Goal: Check status: Check status

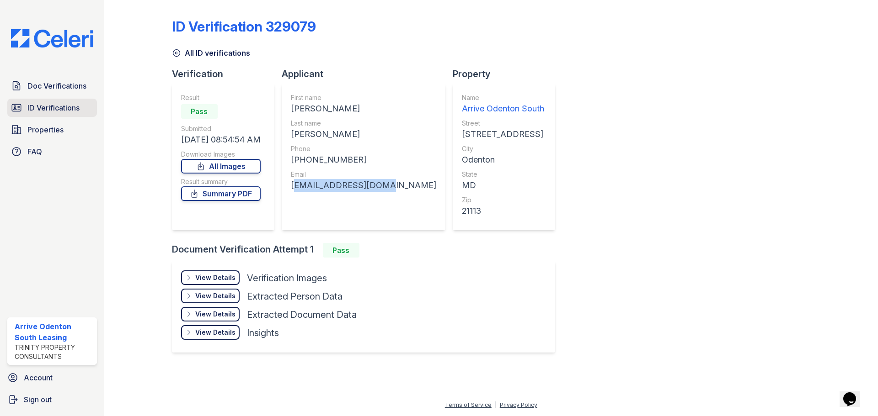
click at [59, 113] on span "ID Verifications" at bounding box center [53, 107] width 52 height 11
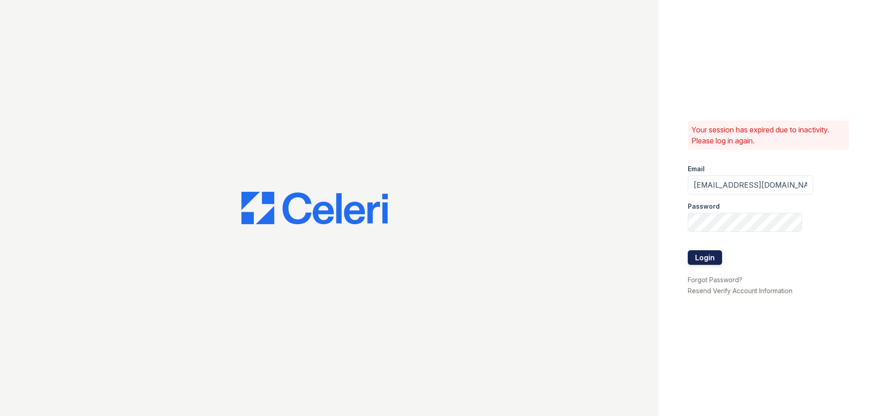
click at [713, 257] on button "Login" at bounding box center [704, 257] width 34 height 15
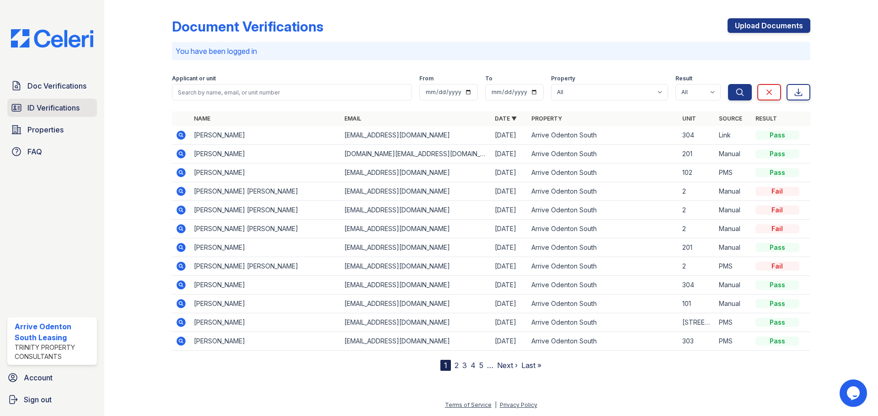
click at [46, 112] on span "ID Verifications" at bounding box center [53, 107] width 52 height 11
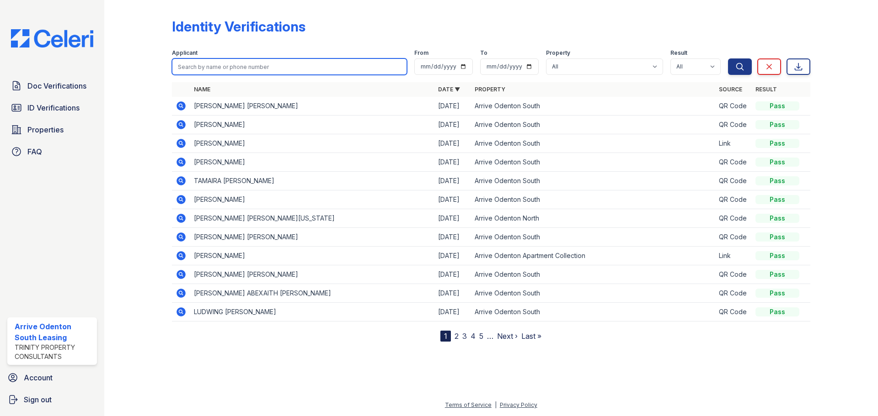
click at [218, 65] on input "search" at bounding box center [289, 67] width 235 height 16
type input "jonathan"
click at [728, 59] on button "Search" at bounding box center [740, 67] width 24 height 16
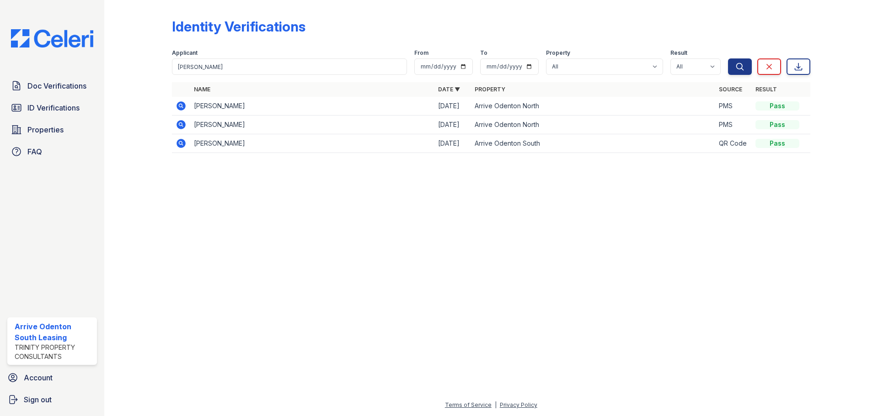
click at [182, 106] on icon at bounding box center [181, 106] width 11 height 11
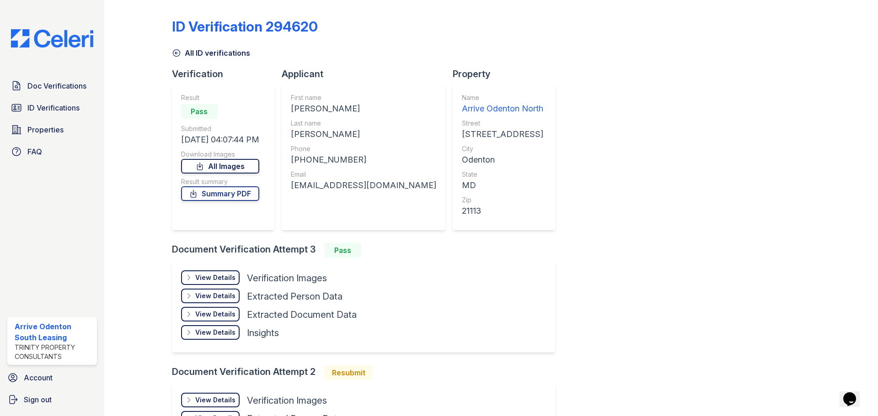
click at [238, 166] on link "All Images" at bounding box center [220, 166] width 78 height 15
click at [240, 193] on link "Summary PDF" at bounding box center [220, 194] width 78 height 15
